Goal: Information Seeking & Learning: Learn about a topic

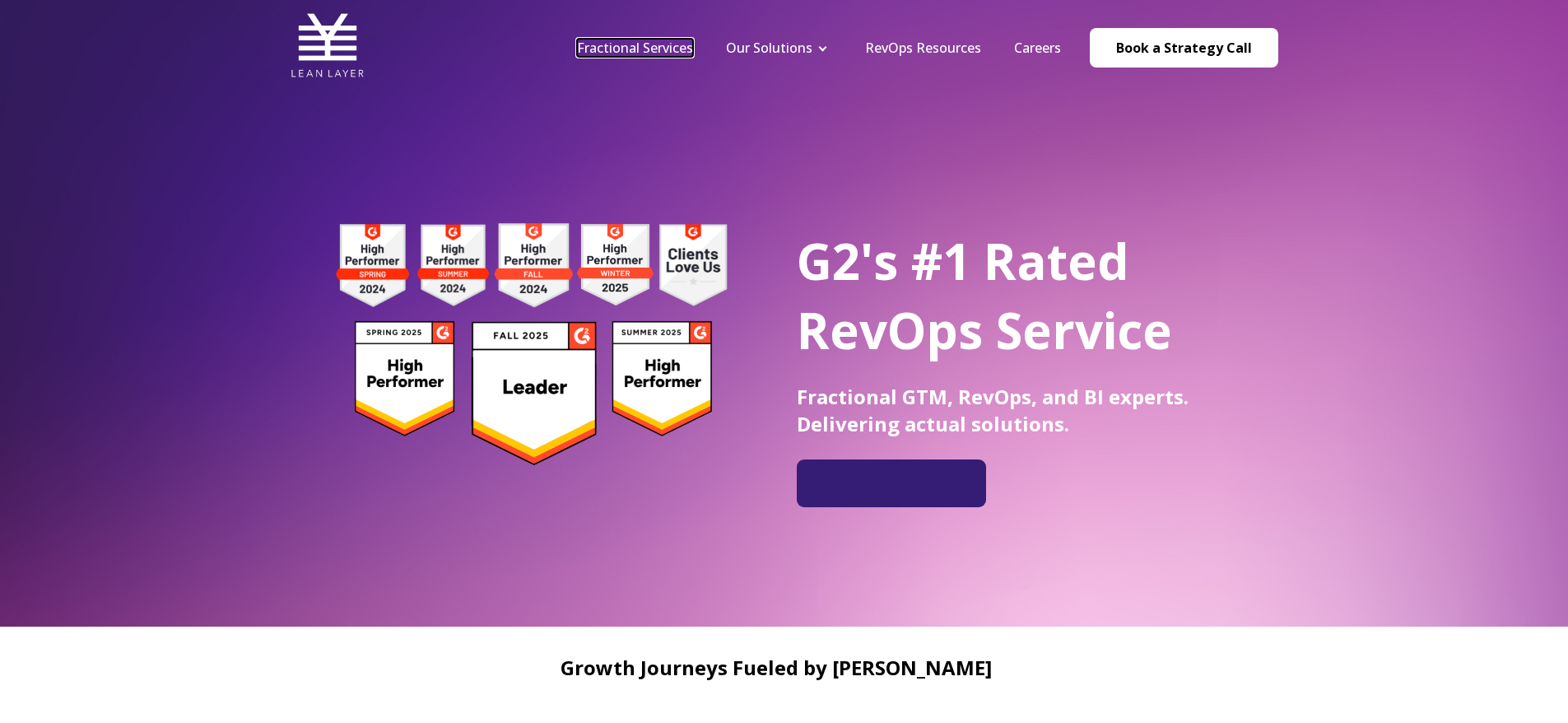
click at [681, 45] on link "Fractional Services" at bounding box center [635, 47] width 116 height 18
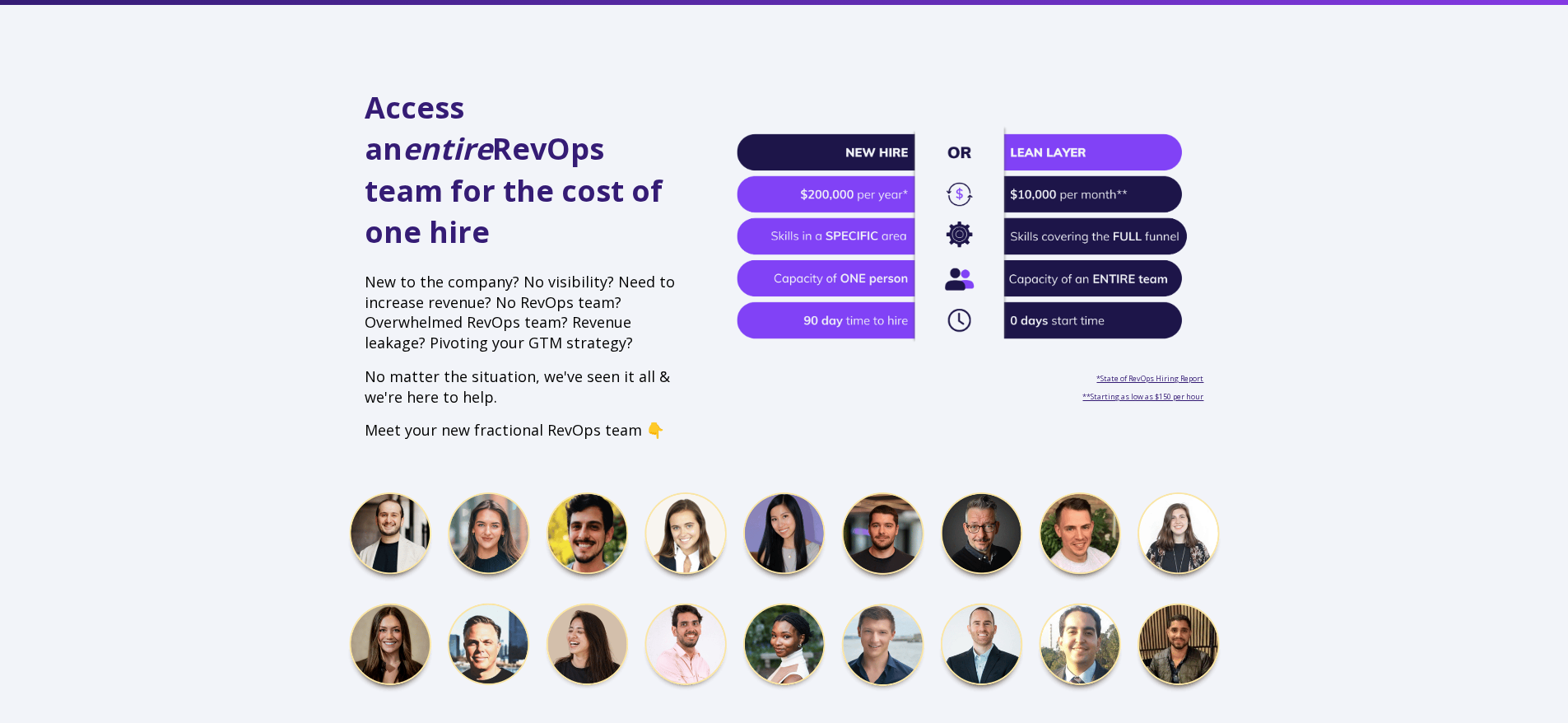
scroll to position [544, 0]
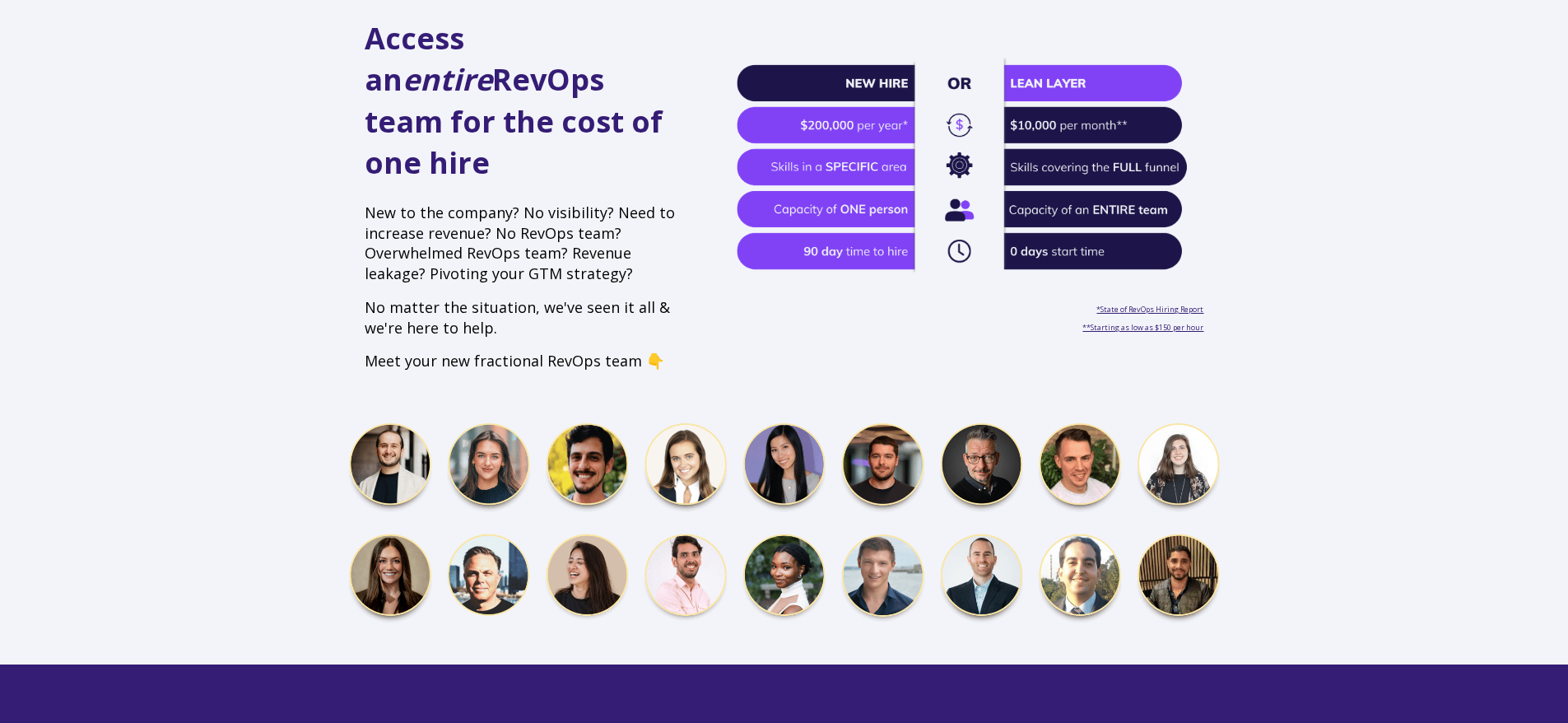
click at [779, 443] on img at bounding box center [784, 524] width 872 height 204
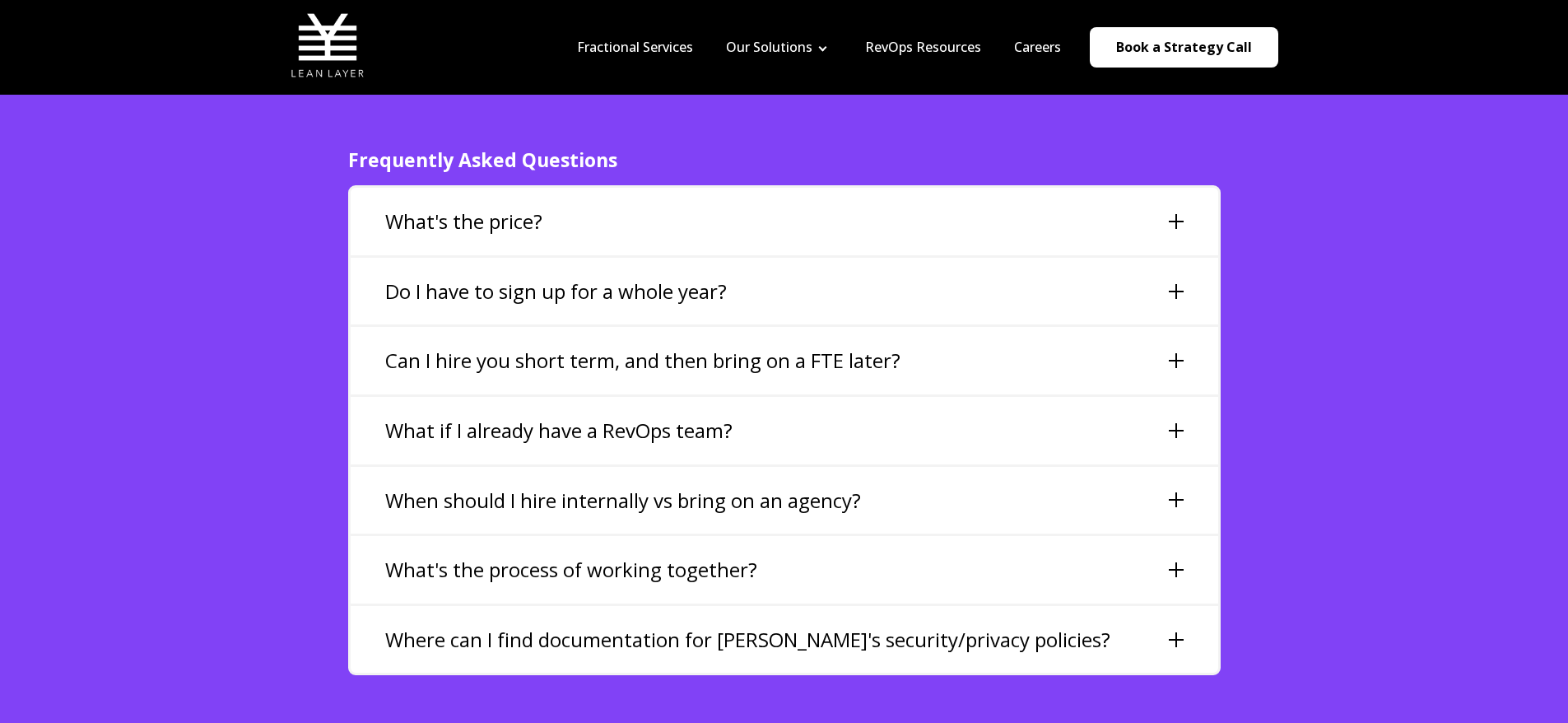
scroll to position [3665, 0]
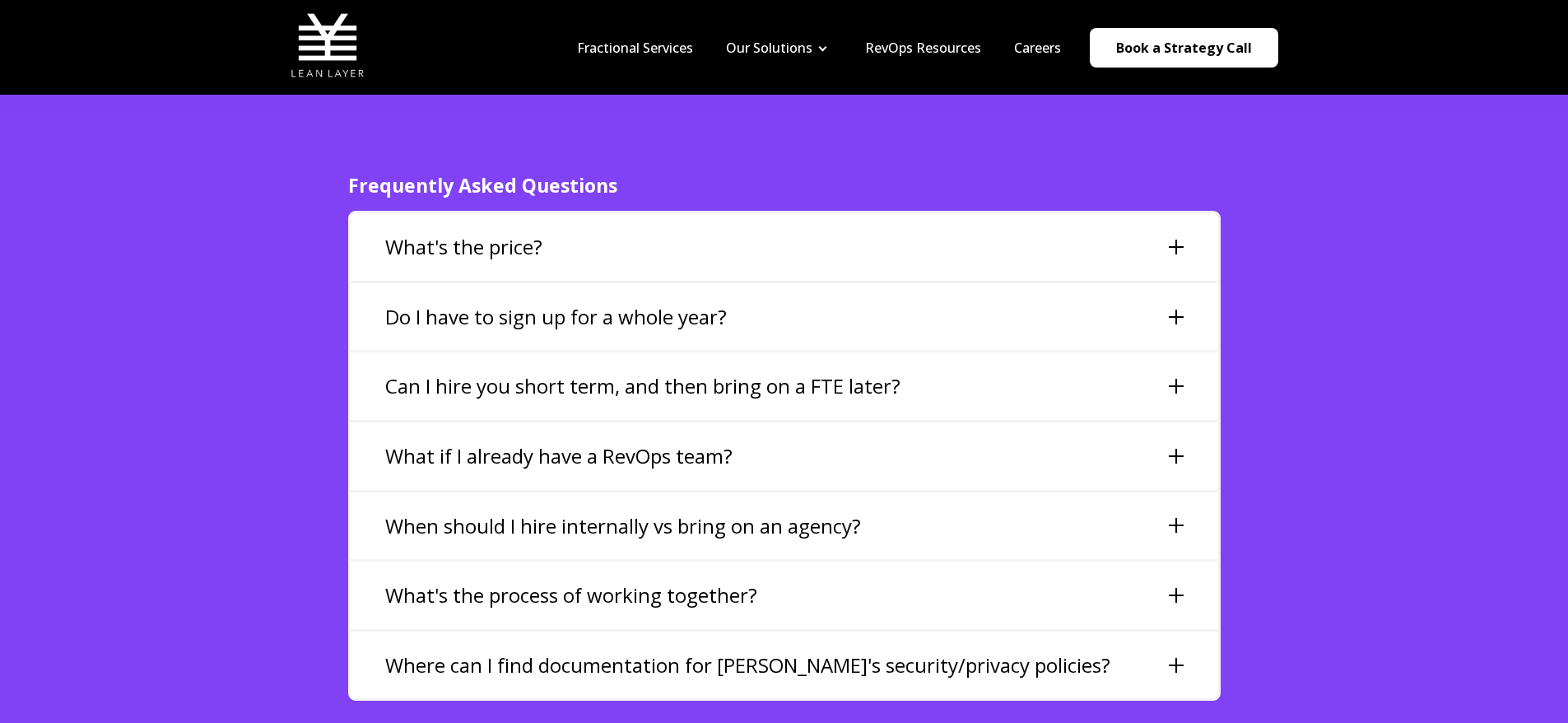
click at [869, 218] on div "What's the price?" at bounding box center [785, 247] width 868 height 68
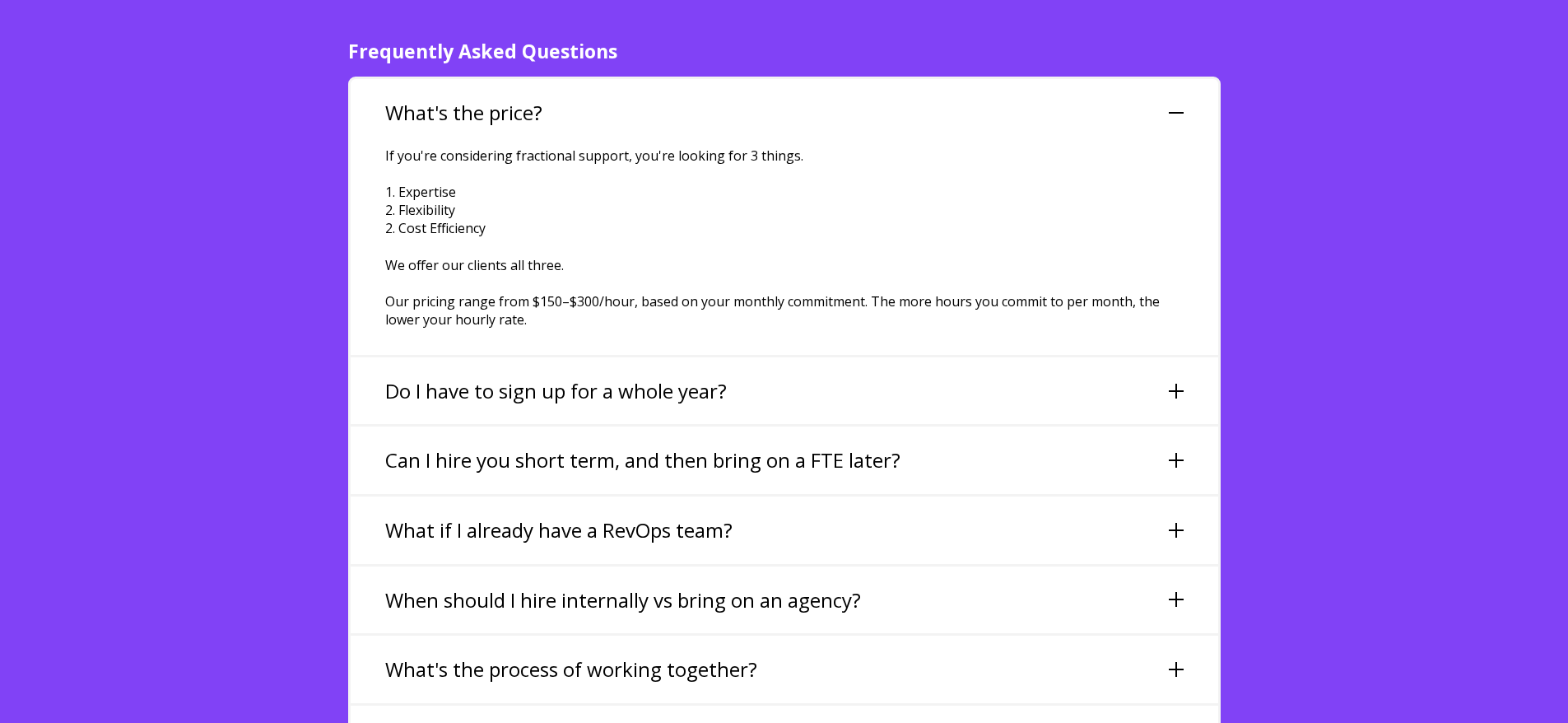
scroll to position [3803, 0]
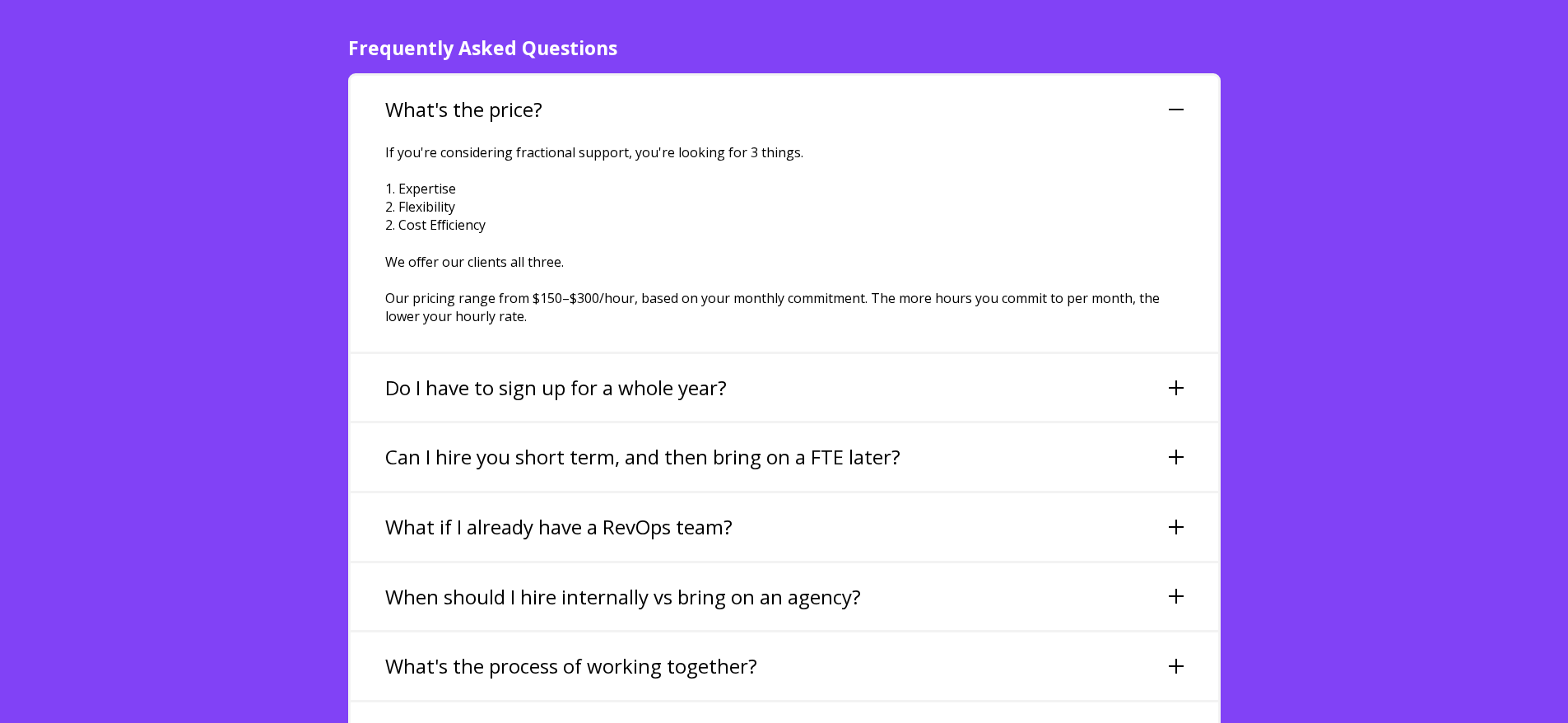
click at [971, 370] on div "Do I have to sign up for a whole year?" at bounding box center [785, 388] width 868 height 68
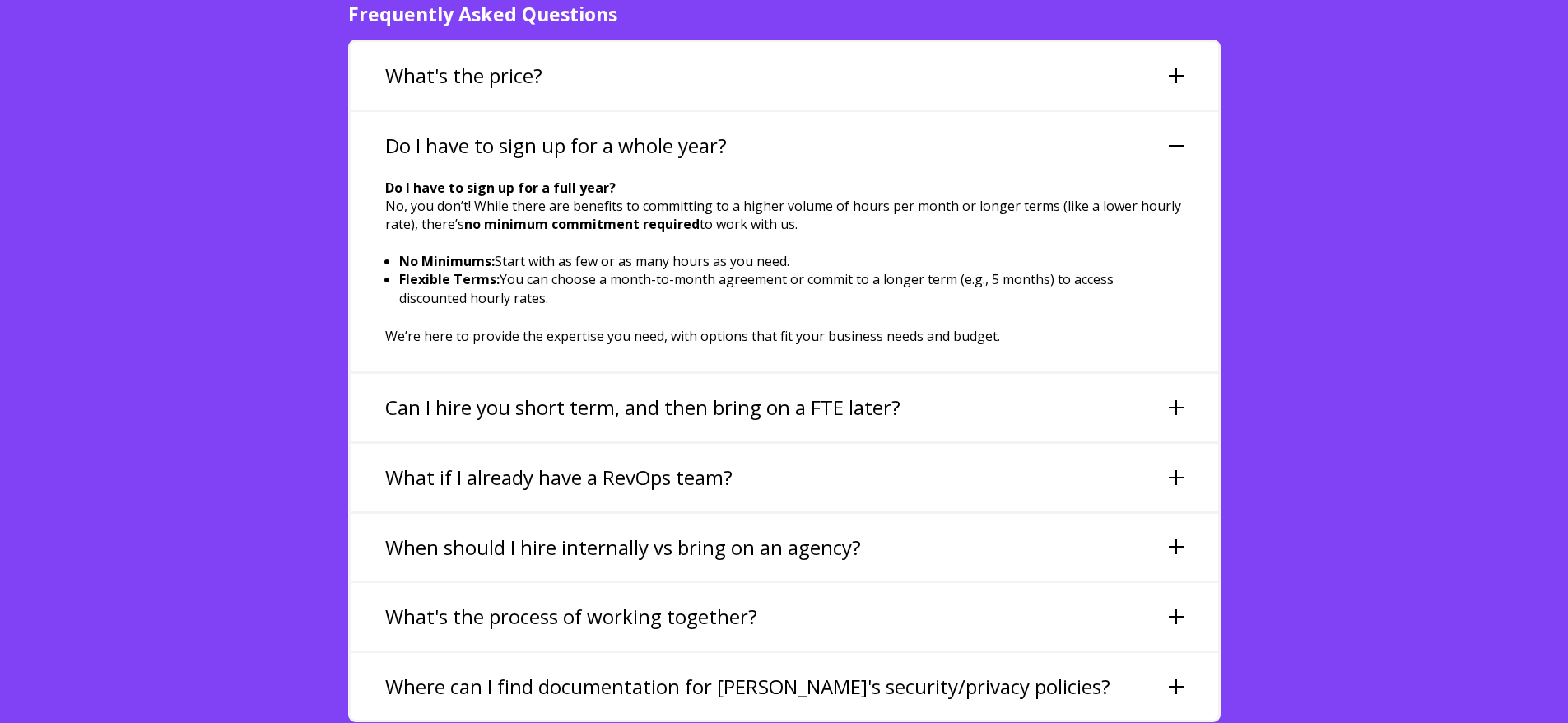
scroll to position [4019, 0]
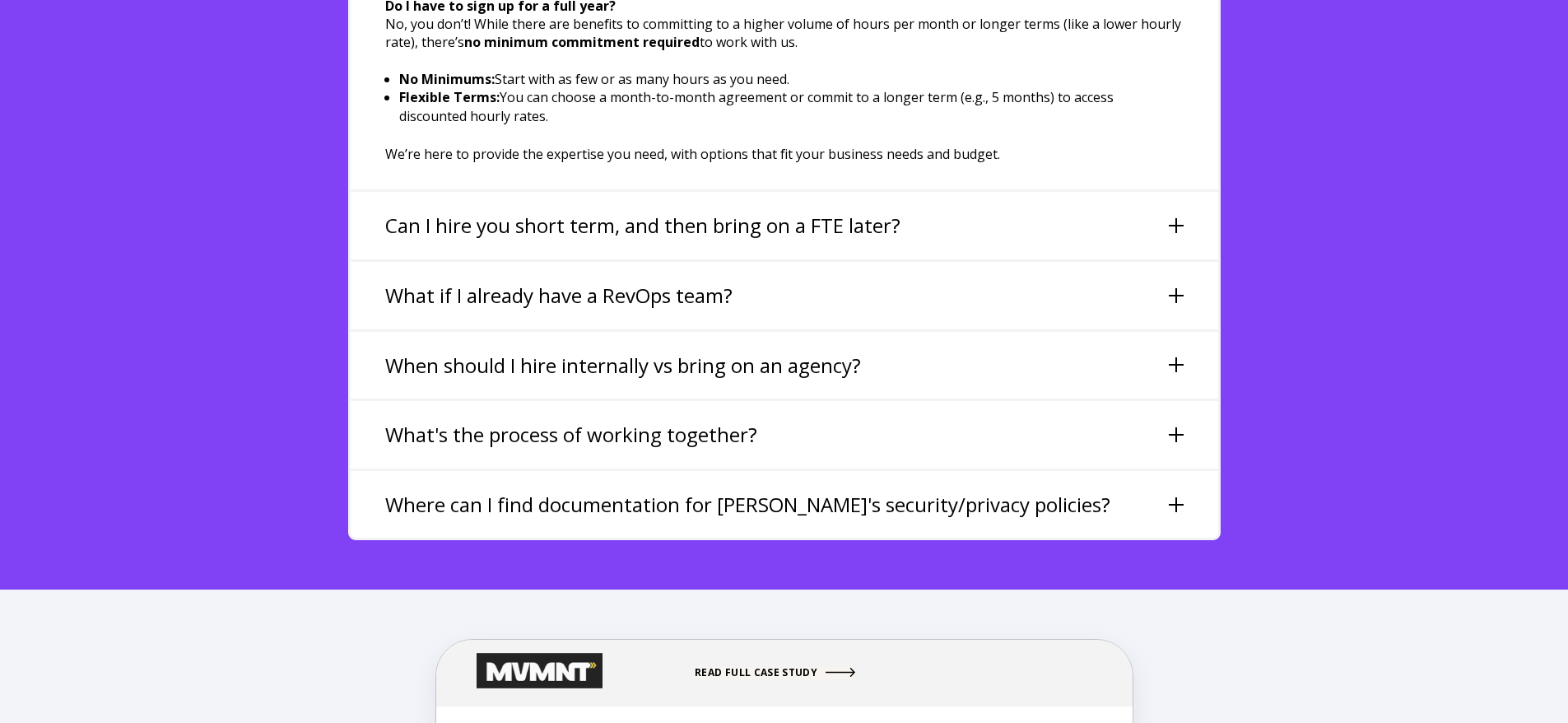
drag, startPoint x: 951, startPoint y: 185, endPoint x: 960, endPoint y: 188, distance: 9.5
click at [951, 192] on div "Can I hire you short term, and then bring on a FTE later?" at bounding box center [785, 226] width 868 height 68
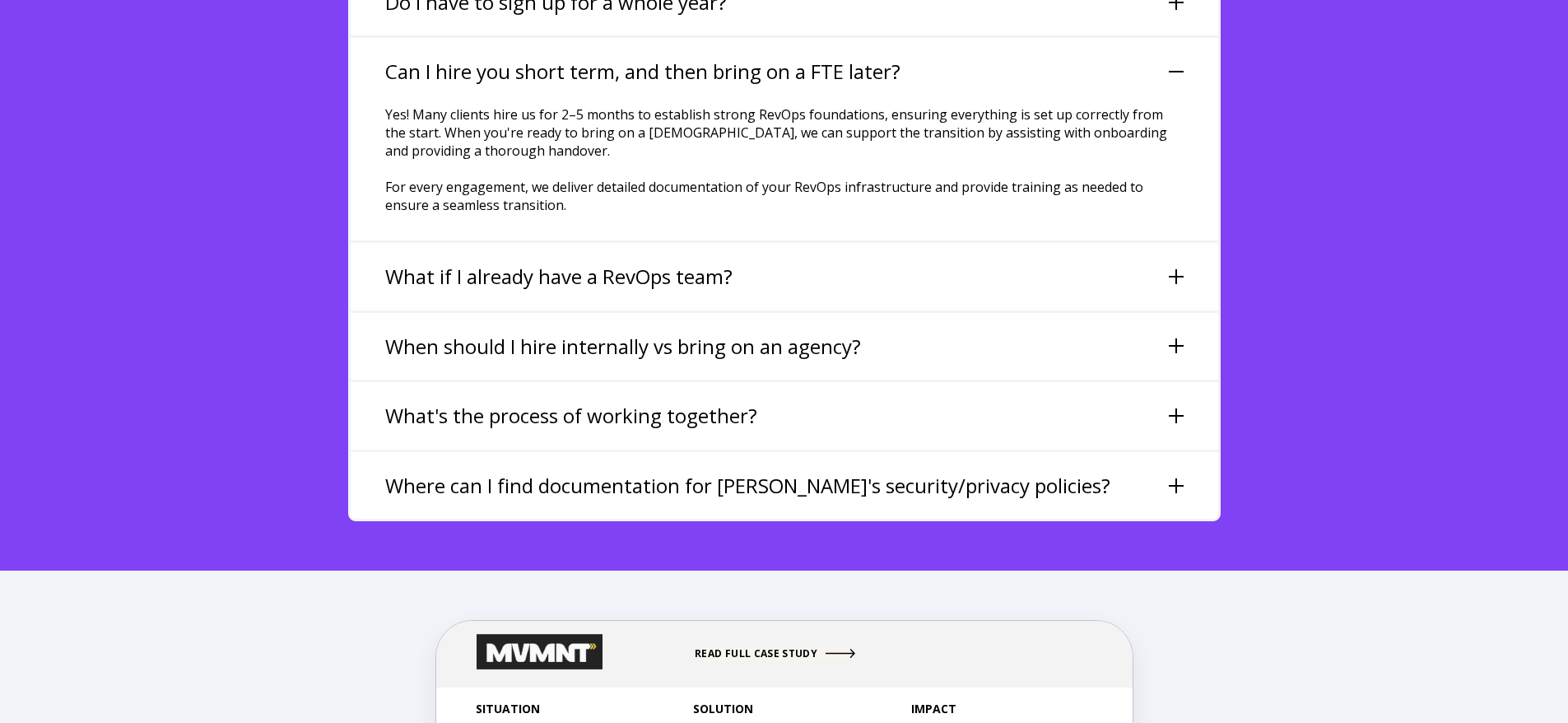
scroll to position [3990, 0]
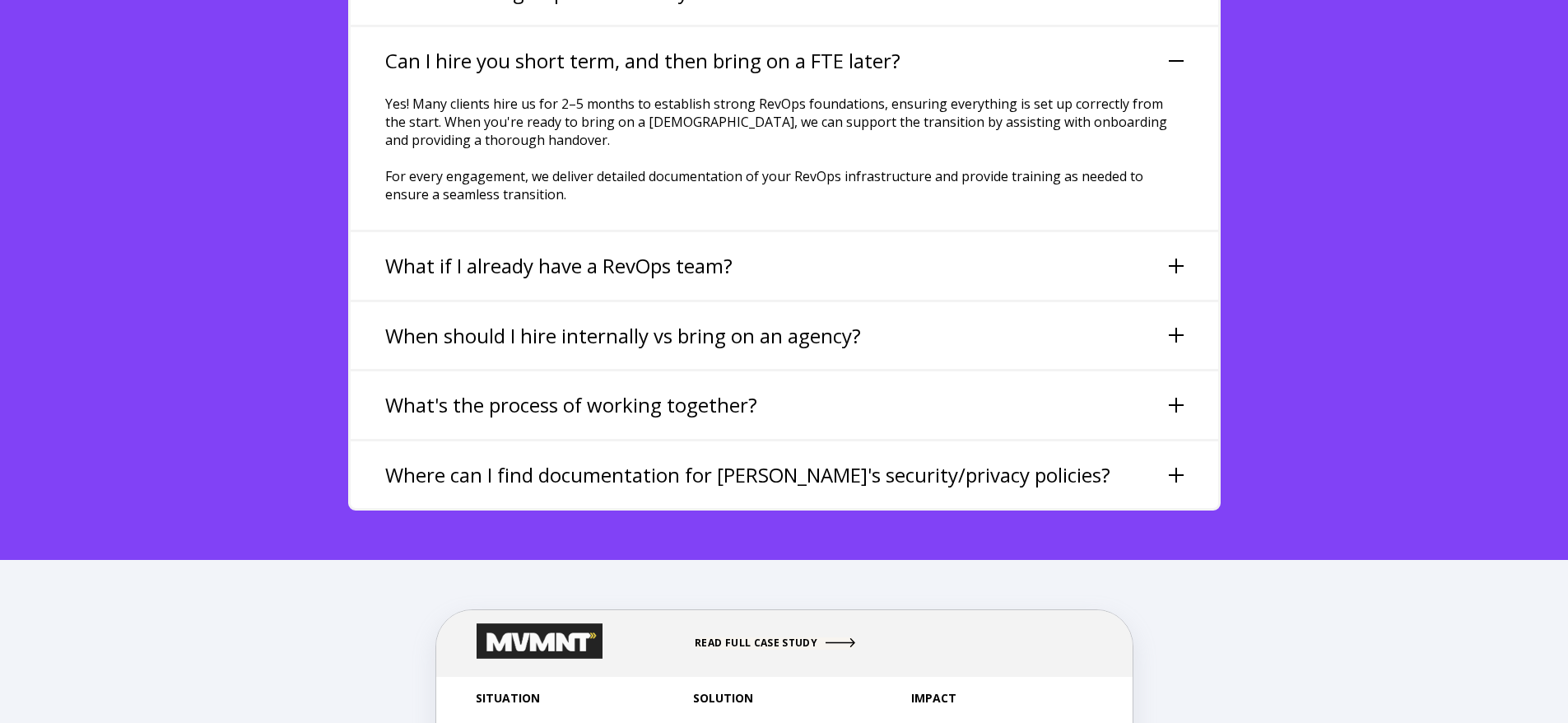
click at [1136, 233] on div "What if I already have a RevOps team?" at bounding box center [785, 267] width 868 height 68
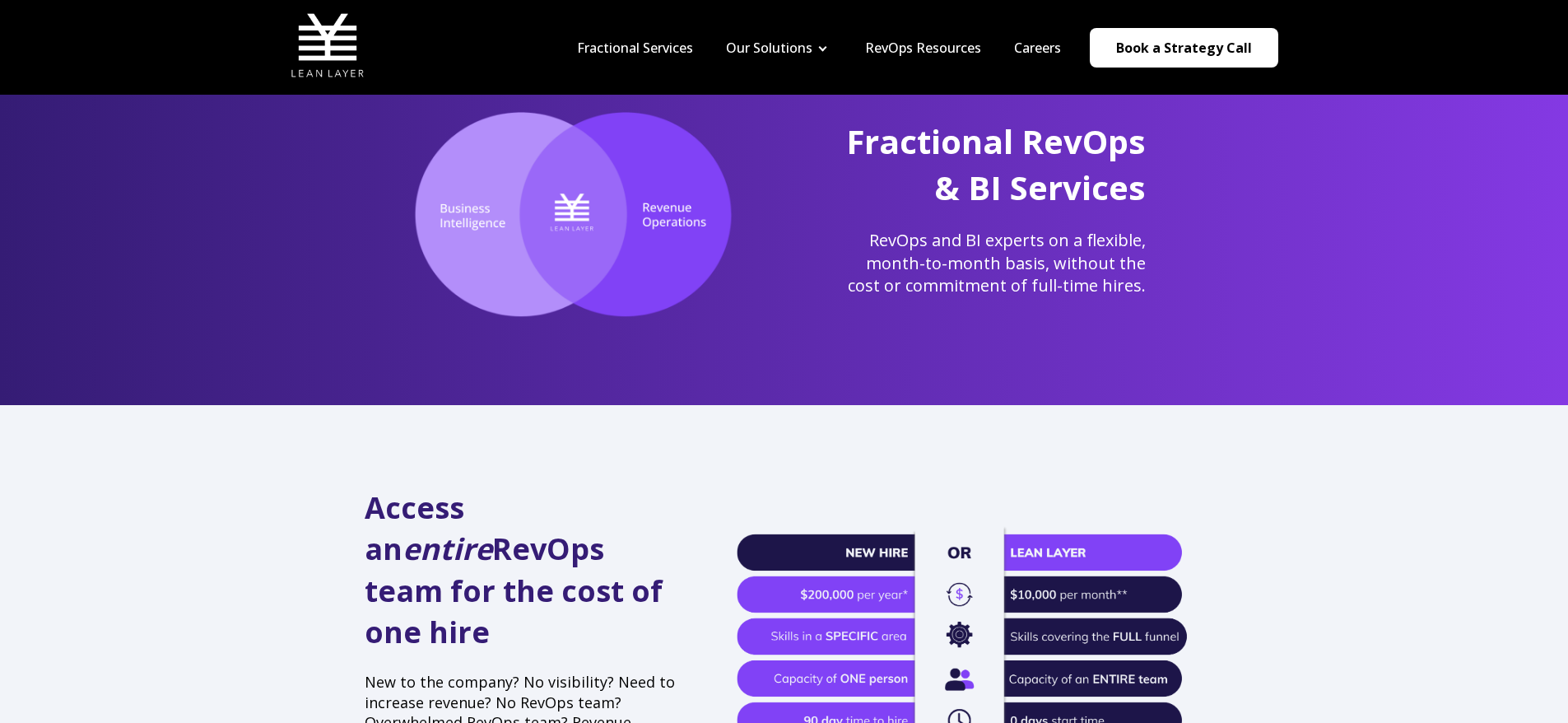
scroll to position [0, 0]
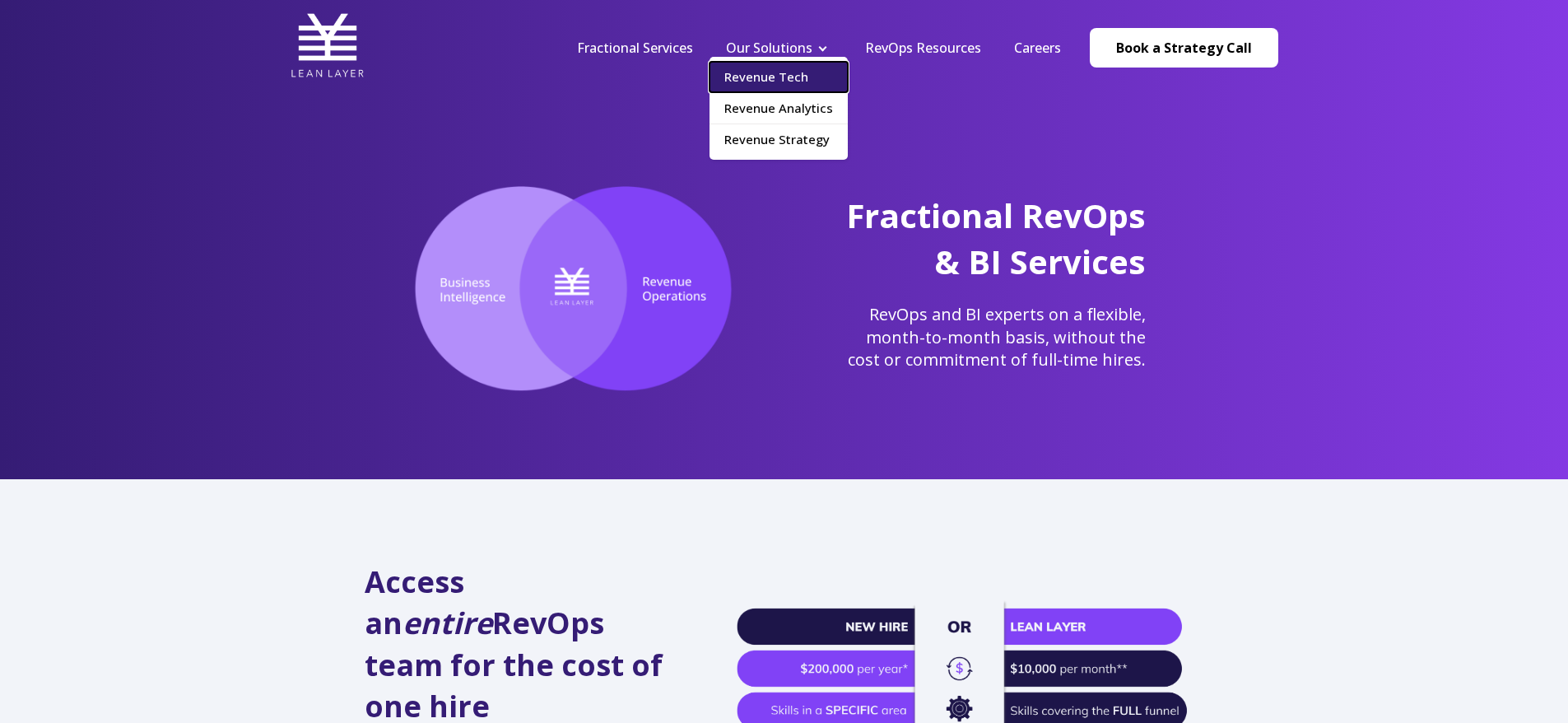
click at [765, 71] on link "Revenue Tech" at bounding box center [778, 77] width 138 height 30
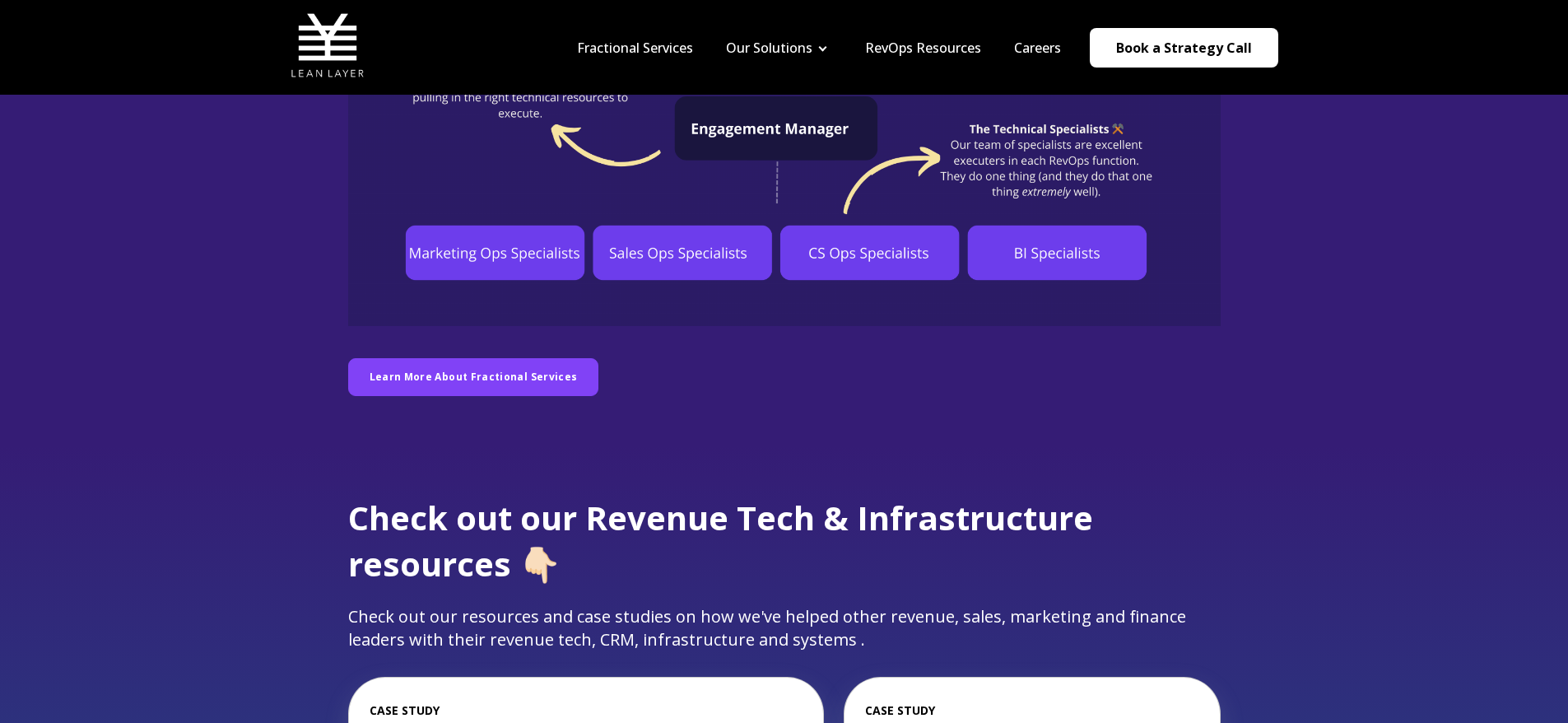
scroll to position [1103, 0]
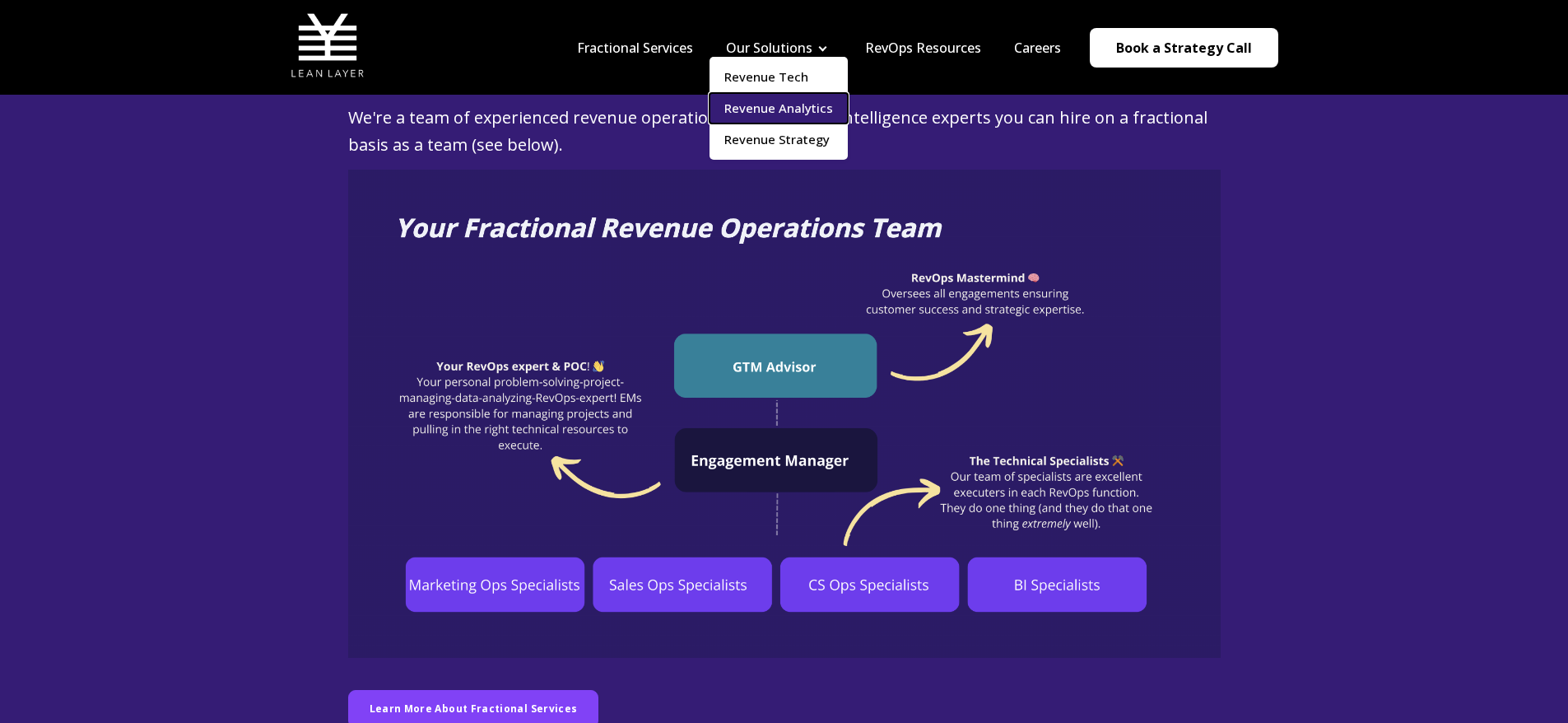
click at [748, 98] on link "Revenue Analytics" at bounding box center [778, 108] width 138 height 30
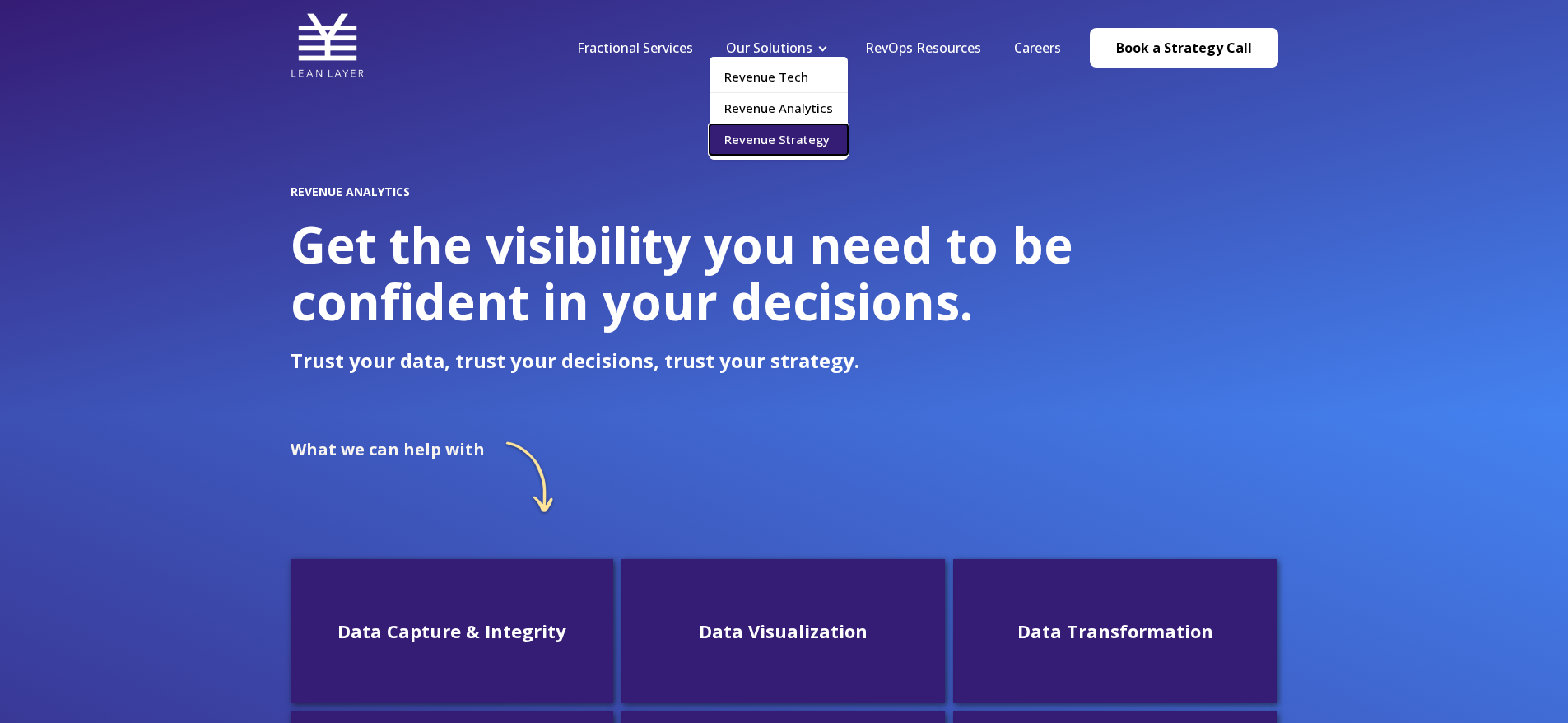
click at [793, 127] on link "Revenue Strategy" at bounding box center [778, 140] width 138 height 30
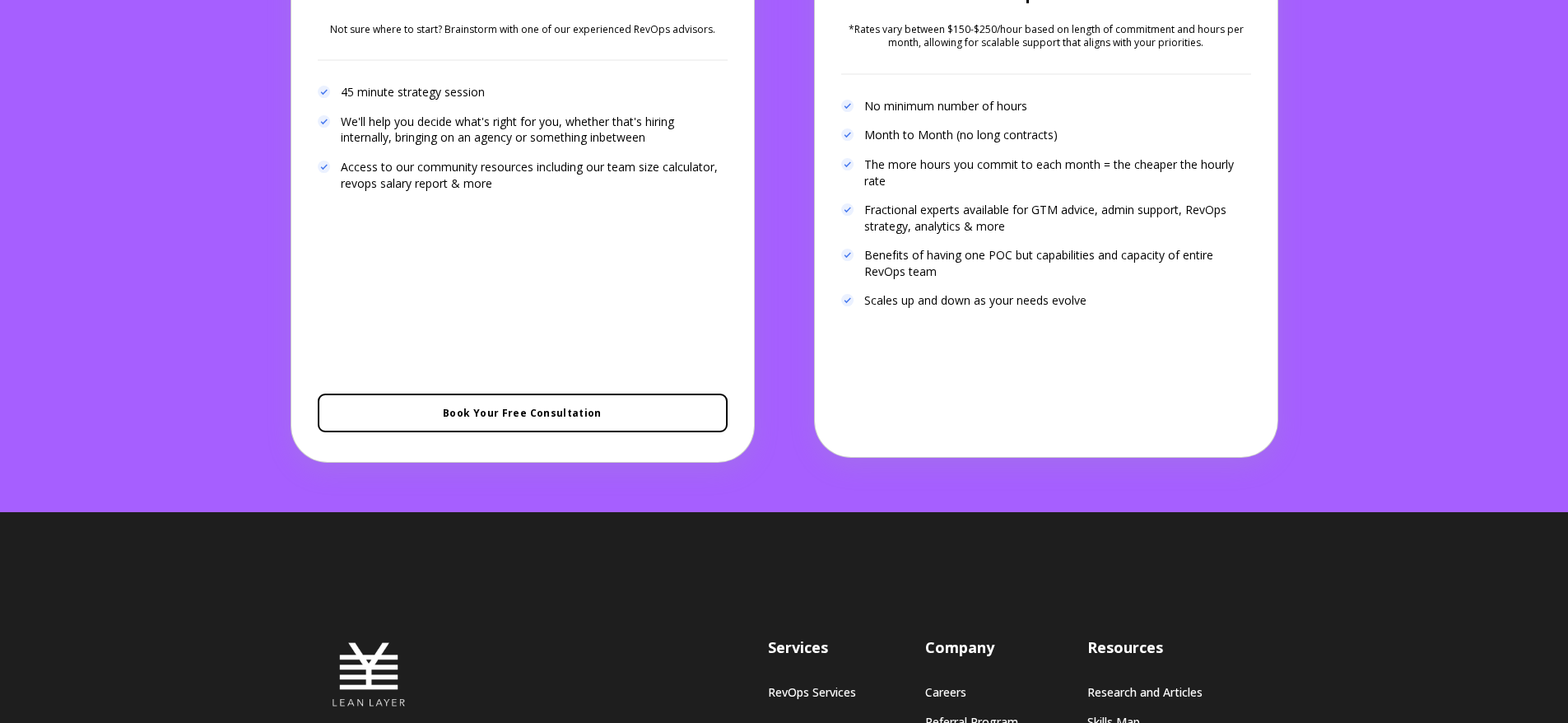
scroll to position [3672, 0]
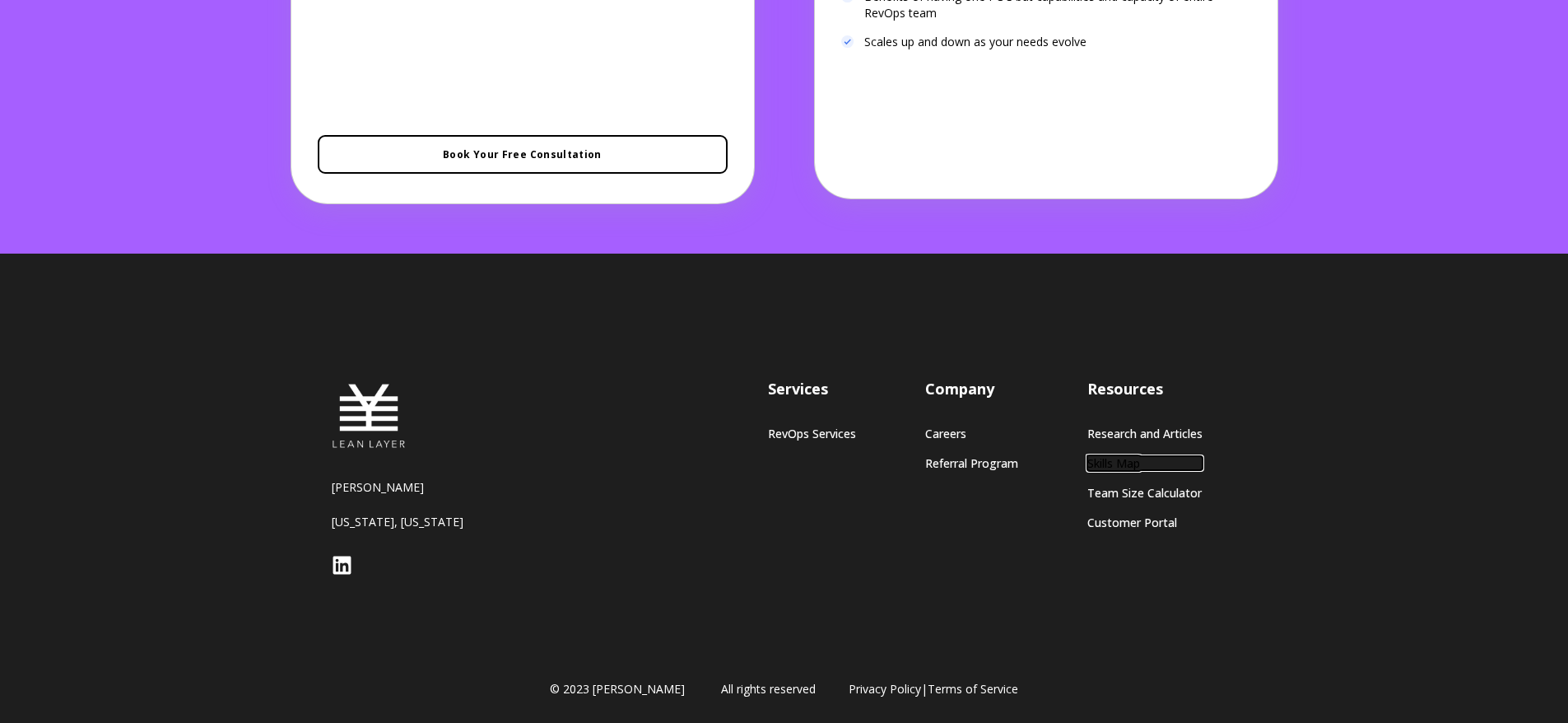
click at [1121, 459] on link "Skills Map" at bounding box center [1144, 464] width 115 height 14
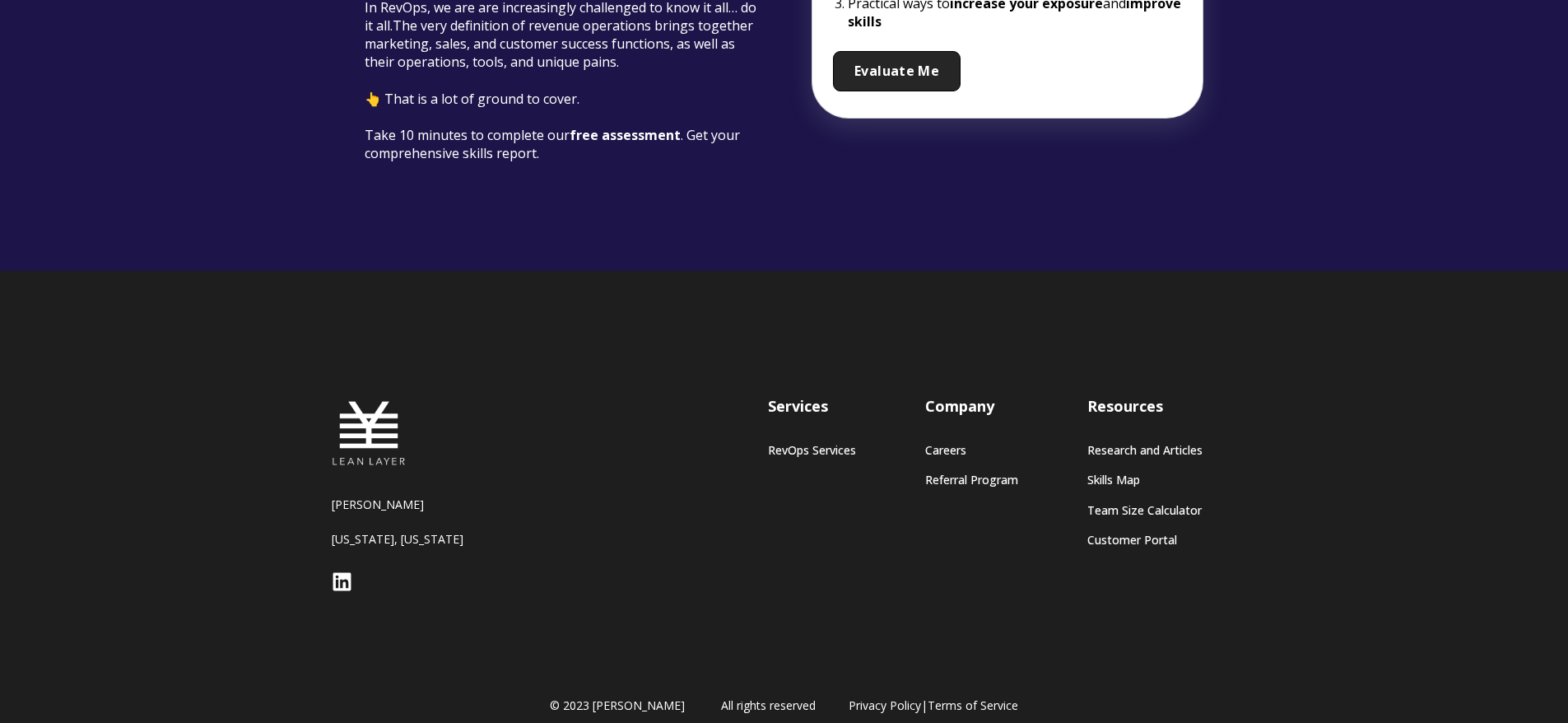
scroll to position [420, 0]
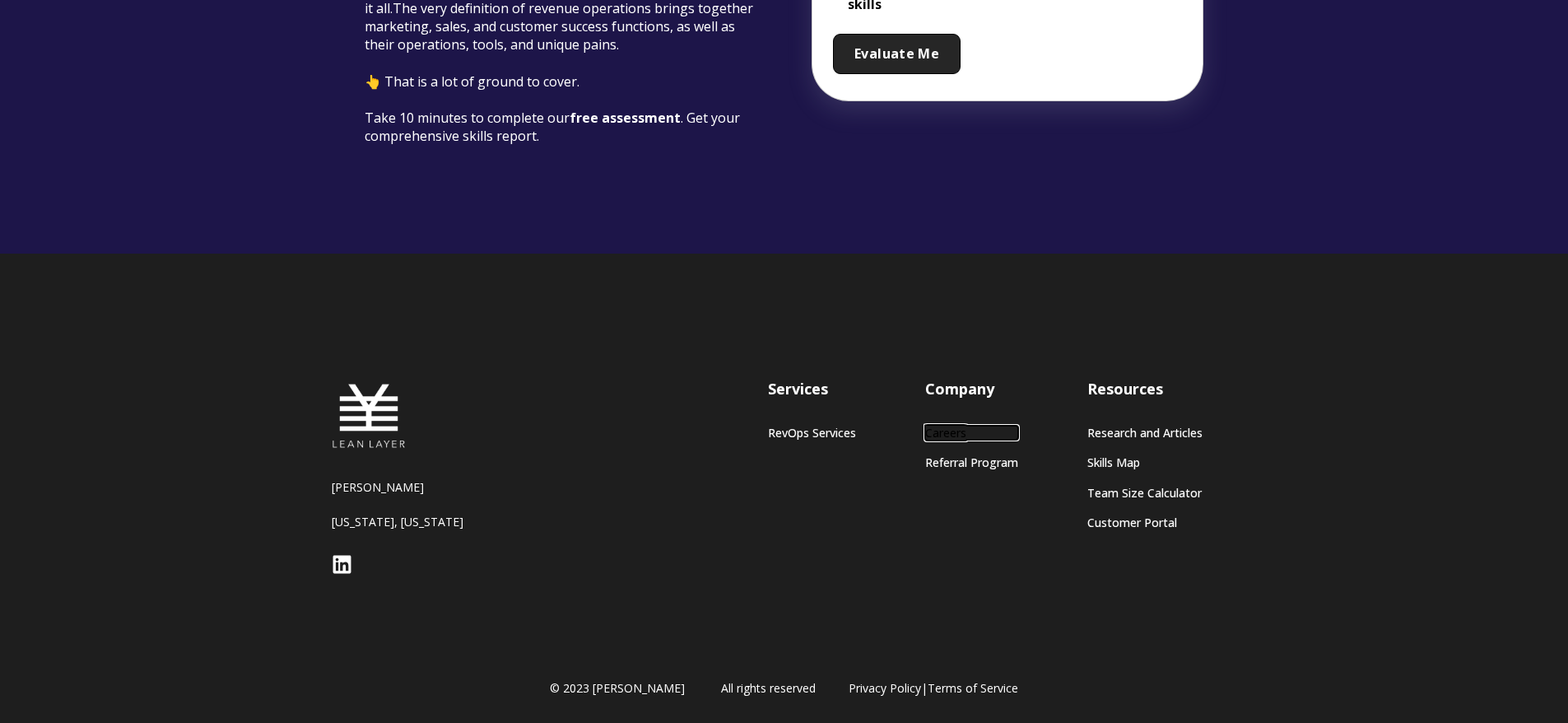
click at [941, 439] on link "Careers" at bounding box center [971, 433] width 93 height 14
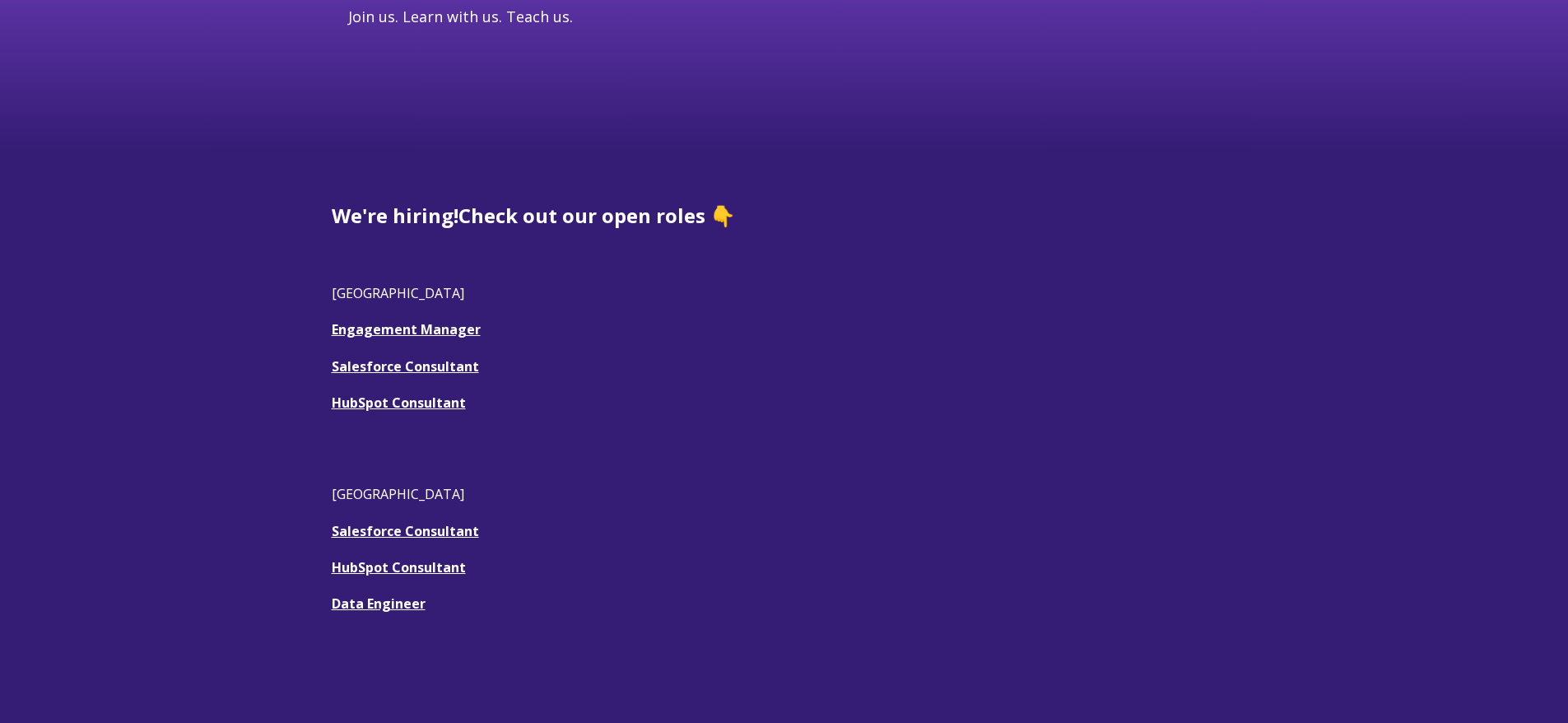
scroll to position [325, 0]
click at [407, 330] on link "Engagement Manager" at bounding box center [405, 328] width 149 height 18
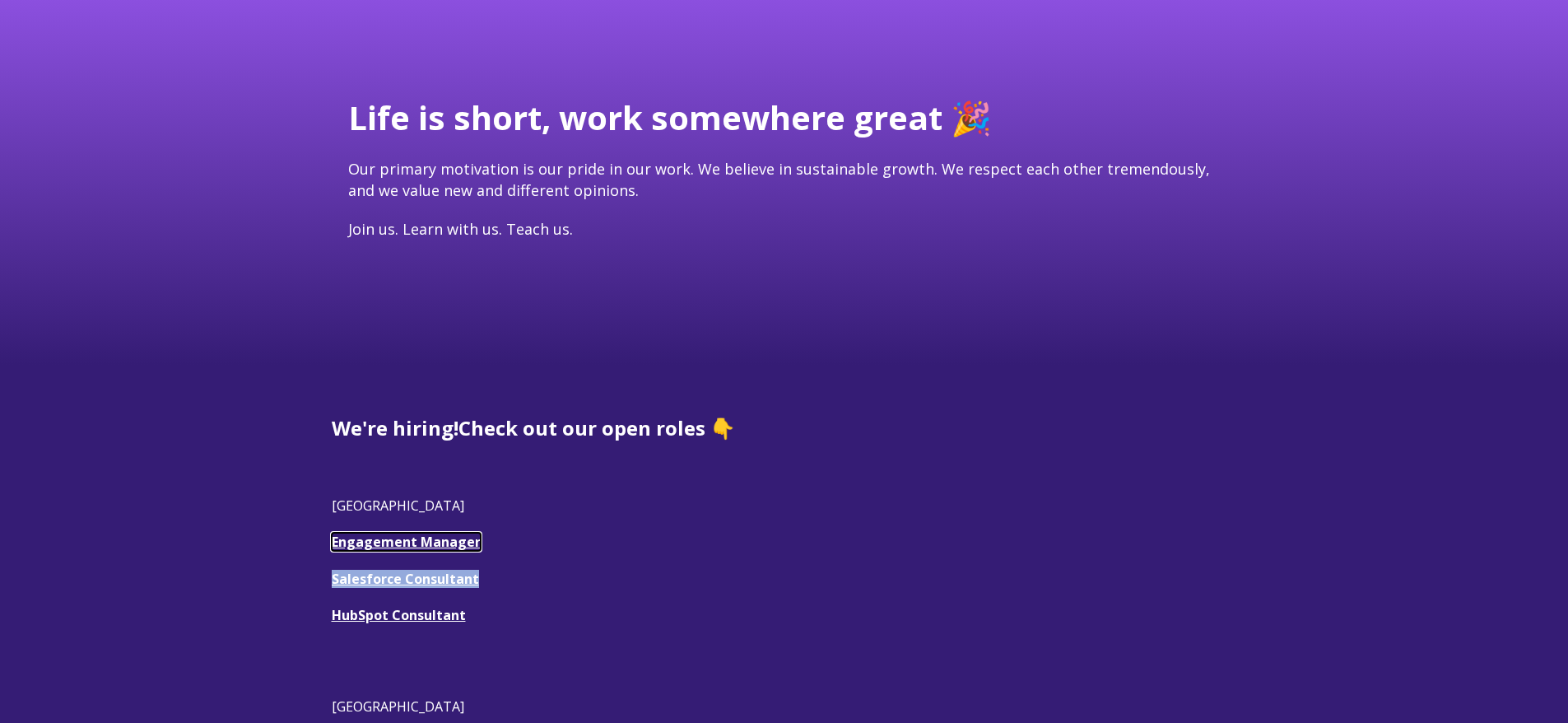
scroll to position [0, 0]
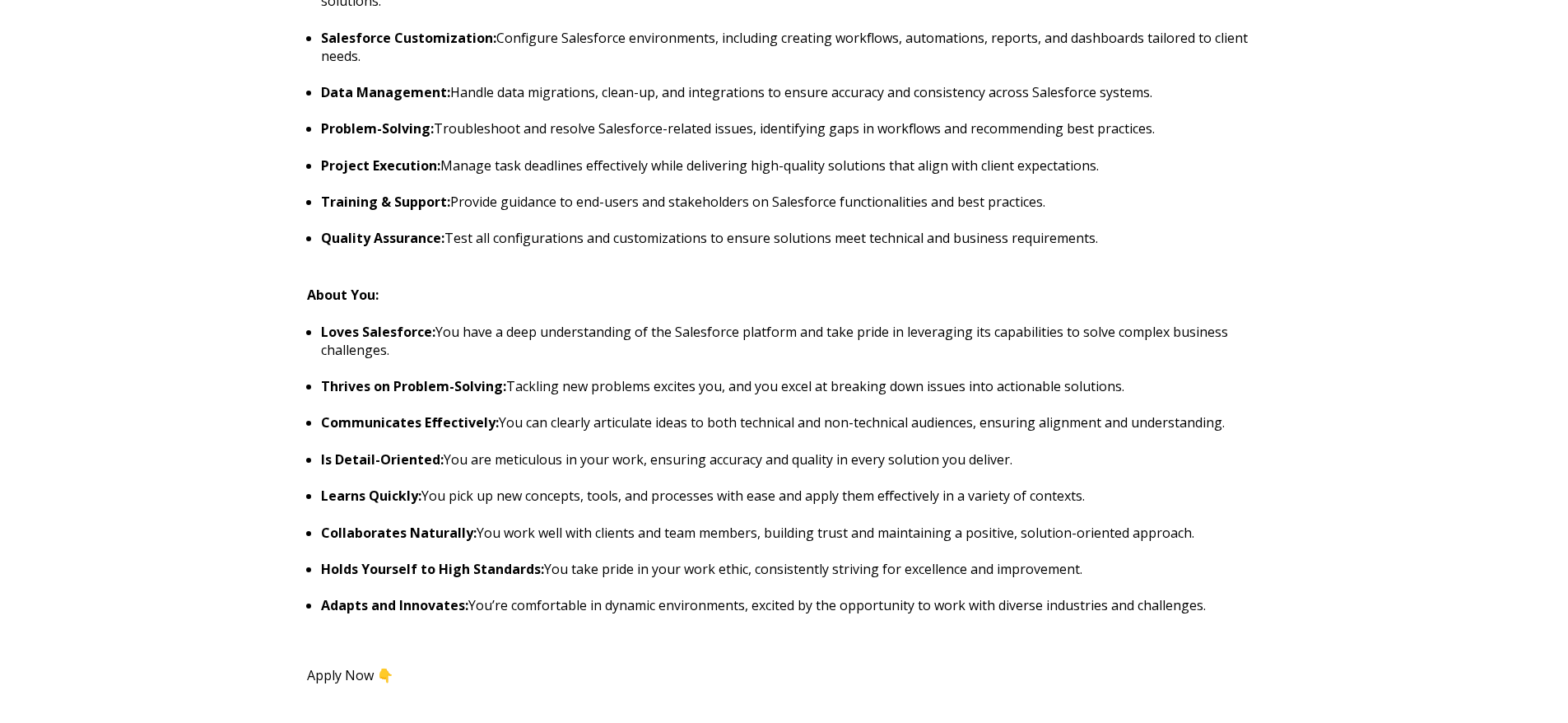
scroll to position [1445, 0]
